Goal: Task Accomplishment & Management: Manage account settings

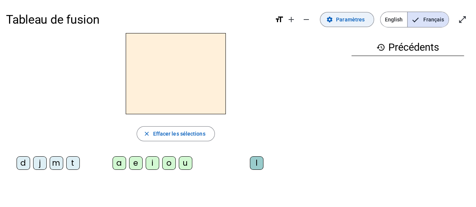
click at [342, 20] on span "Paramètres" at bounding box center [350, 19] width 29 height 9
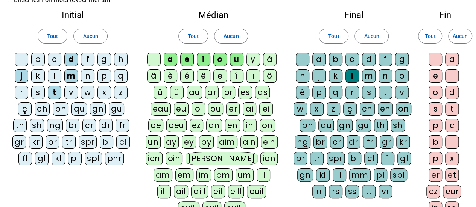
scroll to position [38, 0]
click at [351, 56] on div "c" at bounding box center [352, 59] width 14 height 14
click at [351, 72] on div "l" at bounding box center [352, 76] width 14 height 14
click at [238, 57] on div "u" at bounding box center [237, 59] width 14 height 14
click at [222, 58] on div "o" at bounding box center [220, 59] width 14 height 14
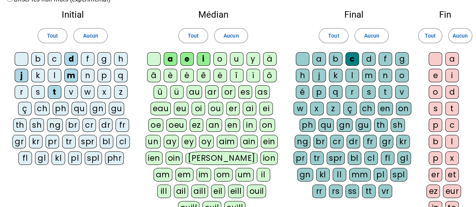
click at [205, 58] on div "i" at bounding box center [204, 59] width 14 height 14
click at [56, 75] on div "l" at bounding box center [55, 76] width 14 height 14
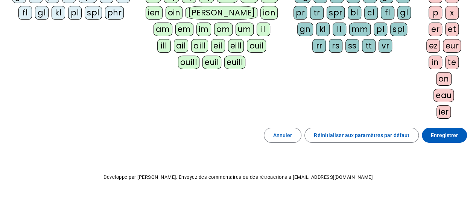
scroll to position [185, 0]
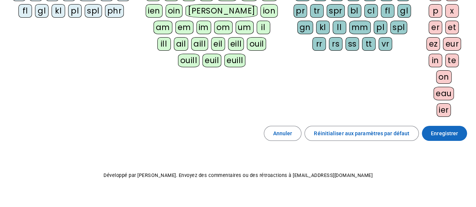
click at [447, 130] on span "Enregistrer" at bounding box center [444, 133] width 27 height 9
